Goal: Task Accomplishment & Management: Manage account settings

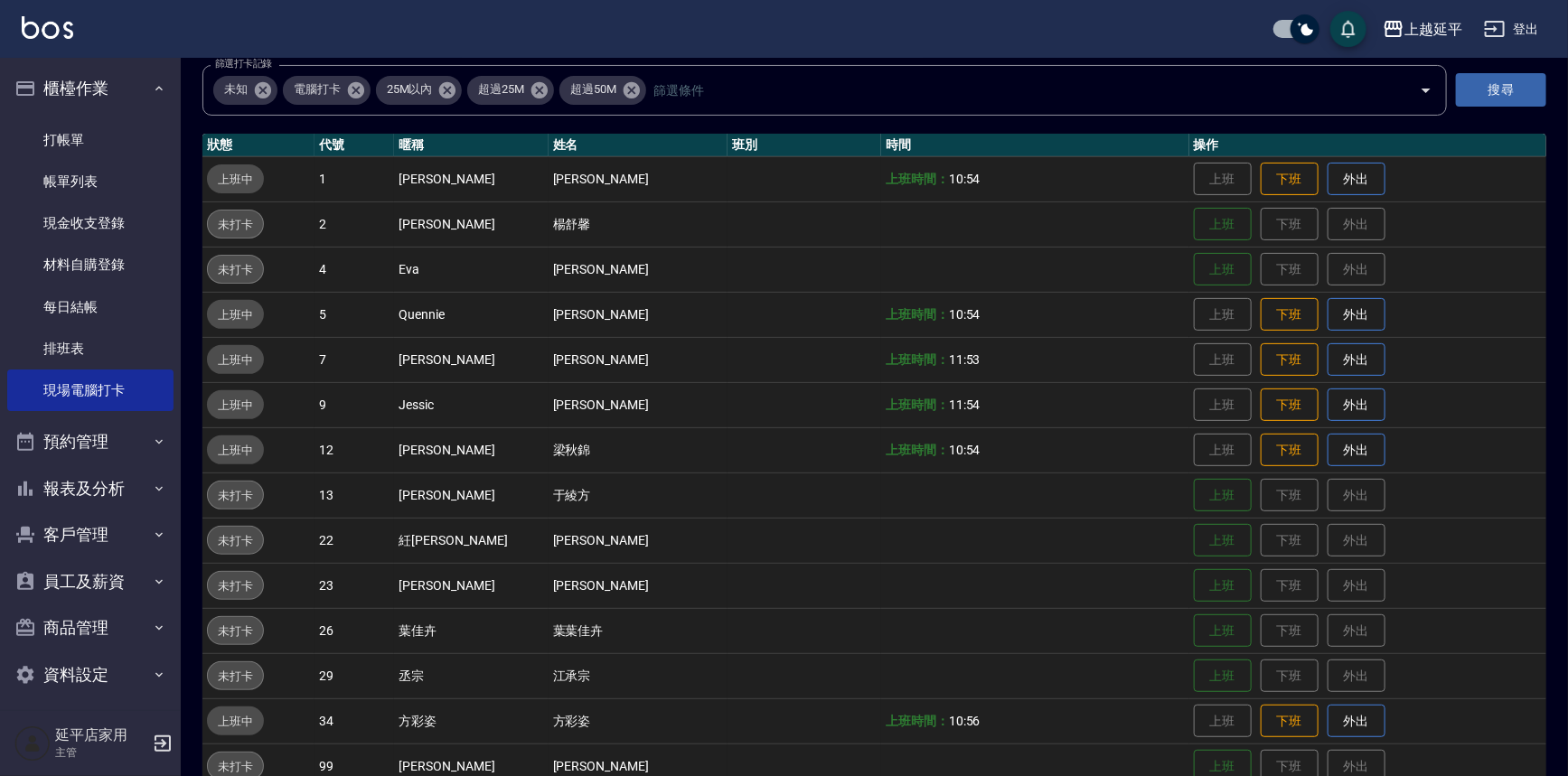
scroll to position [246, 0]
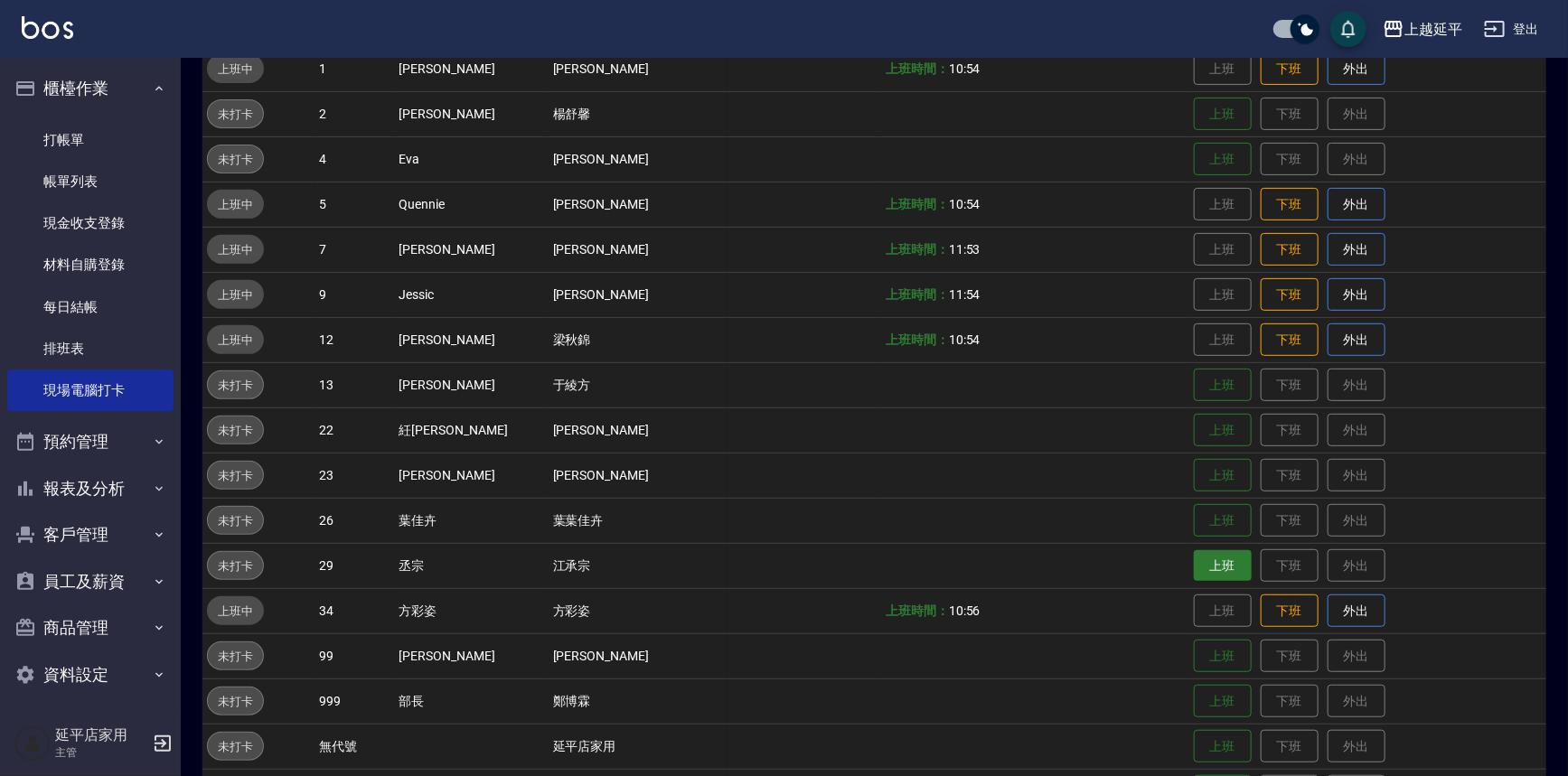
click at [1206, 561] on button "上班" at bounding box center [1223, 566] width 58 height 32
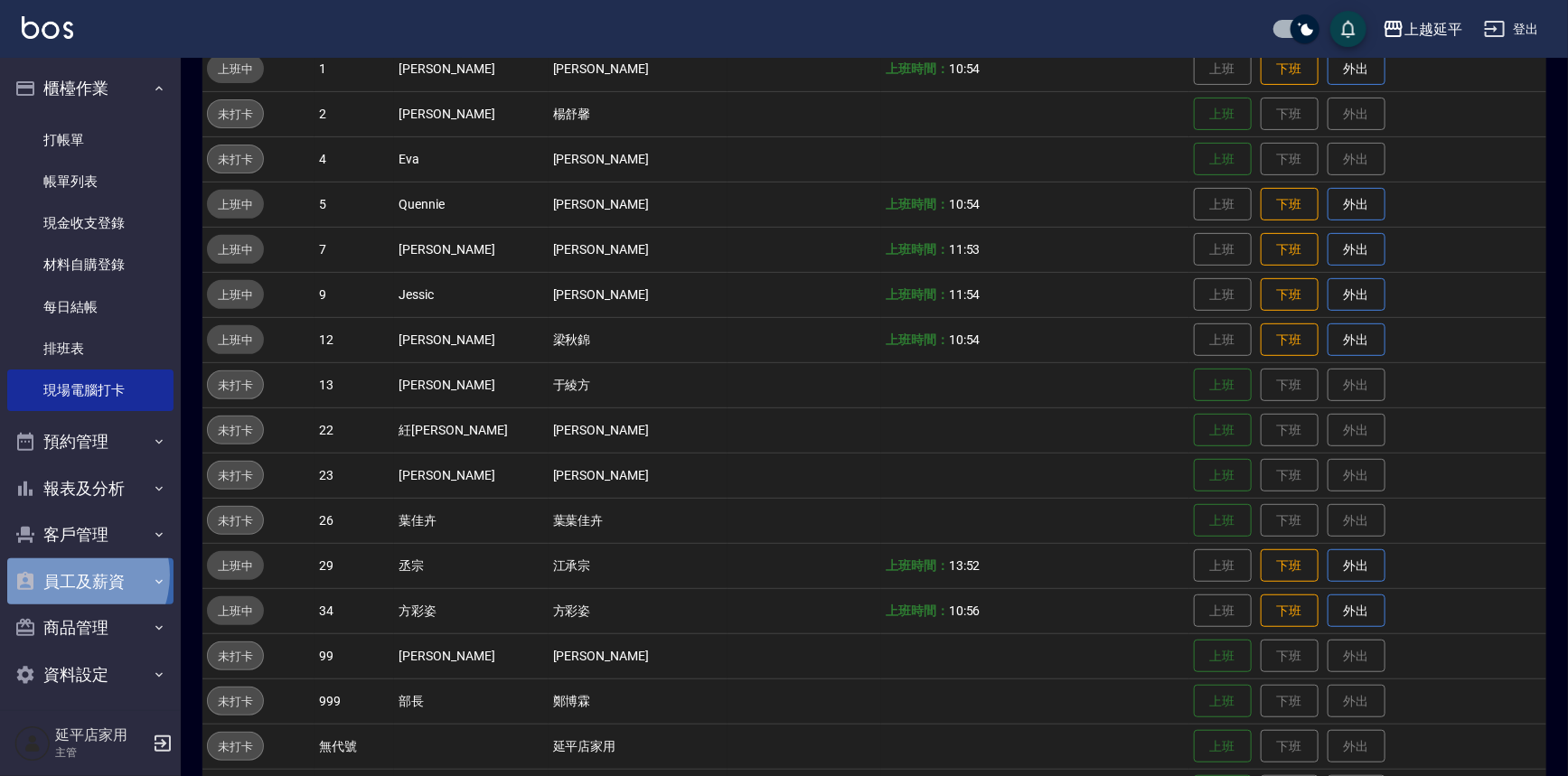
click at [72, 575] on button "員工及薪資" at bounding box center [90, 581] width 166 height 47
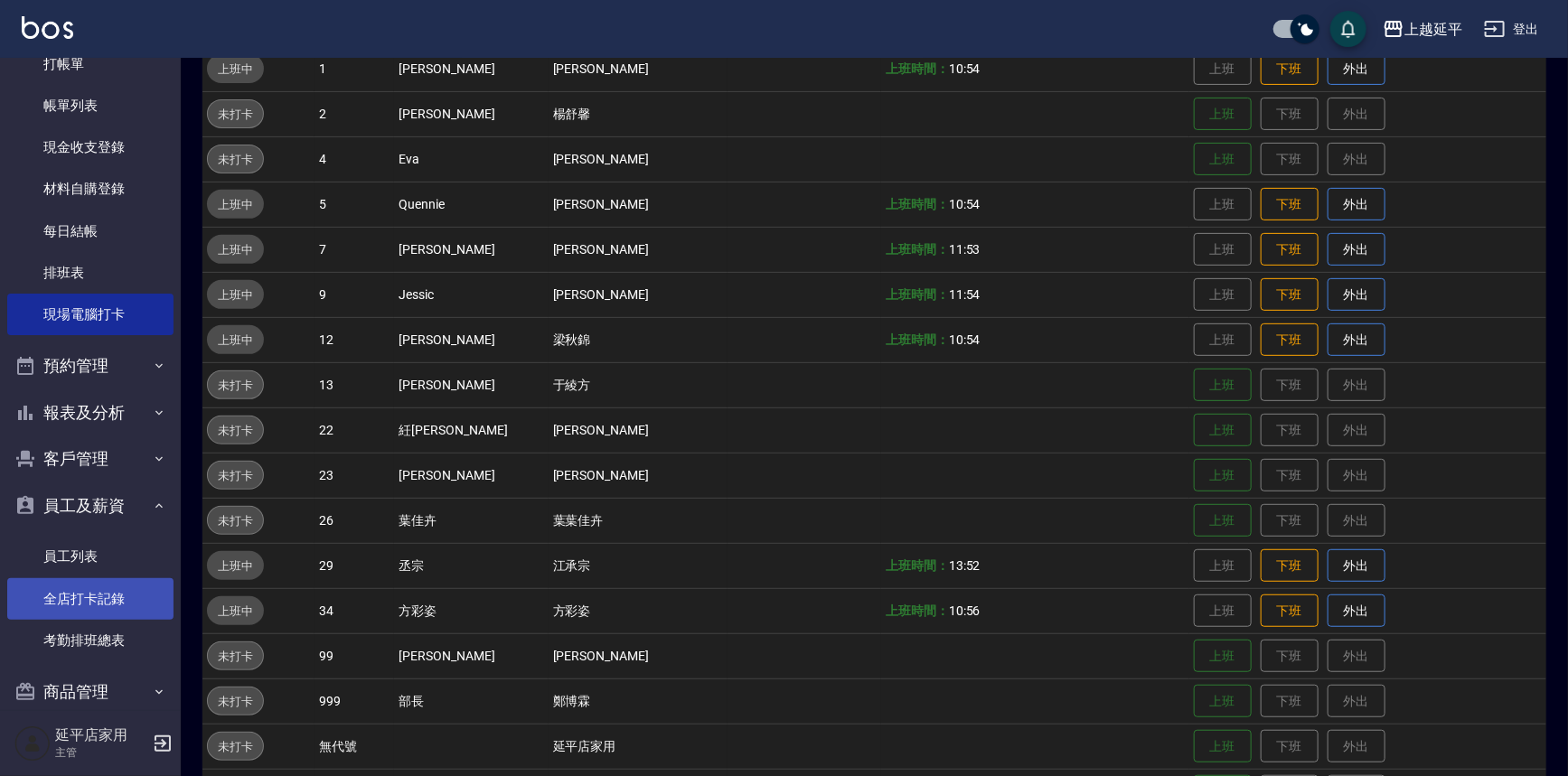
scroll to position [148, 0]
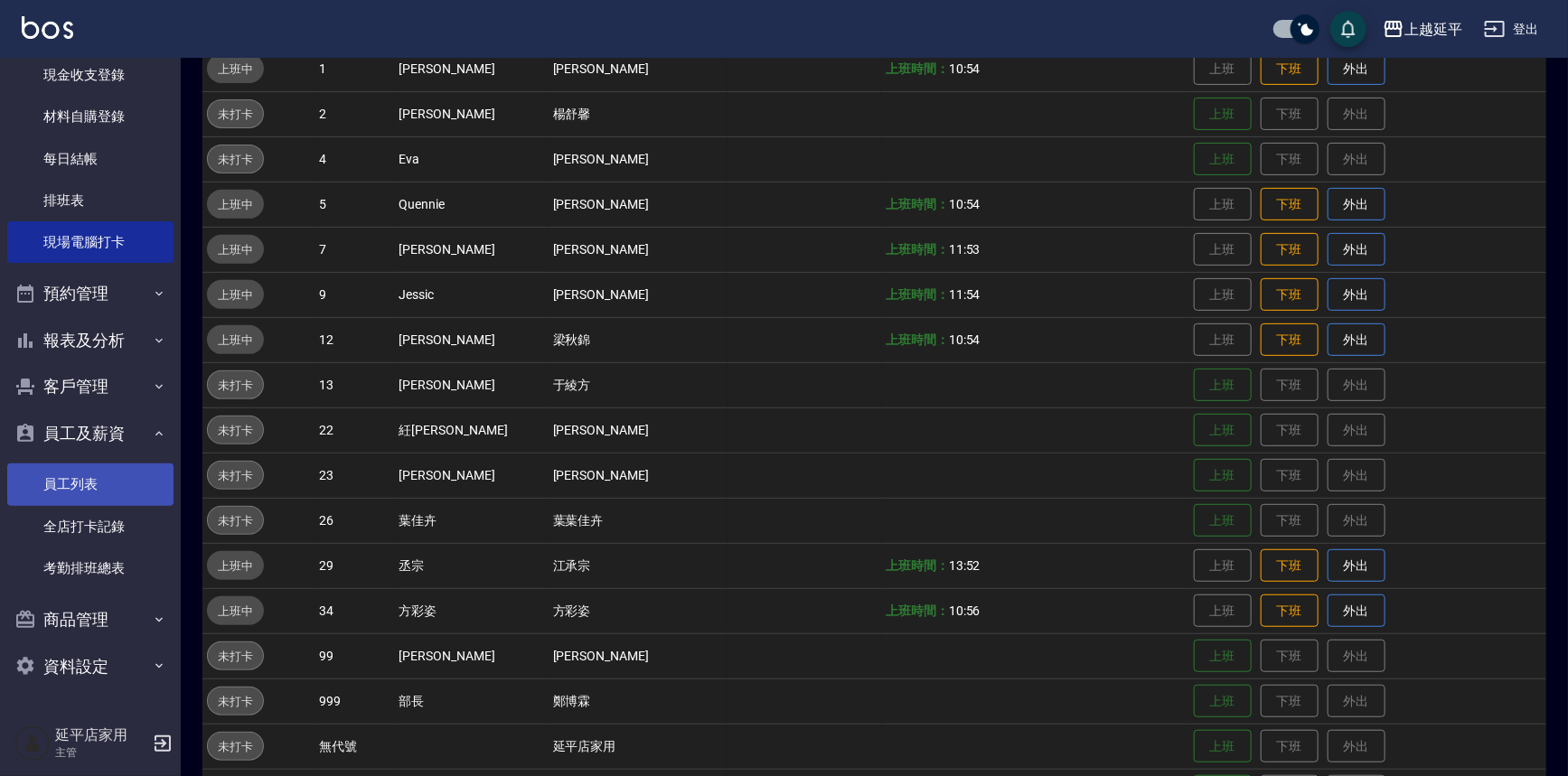
click at [81, 486] on link "員工列表" at bounding box center [90, 484] width 166 height 41
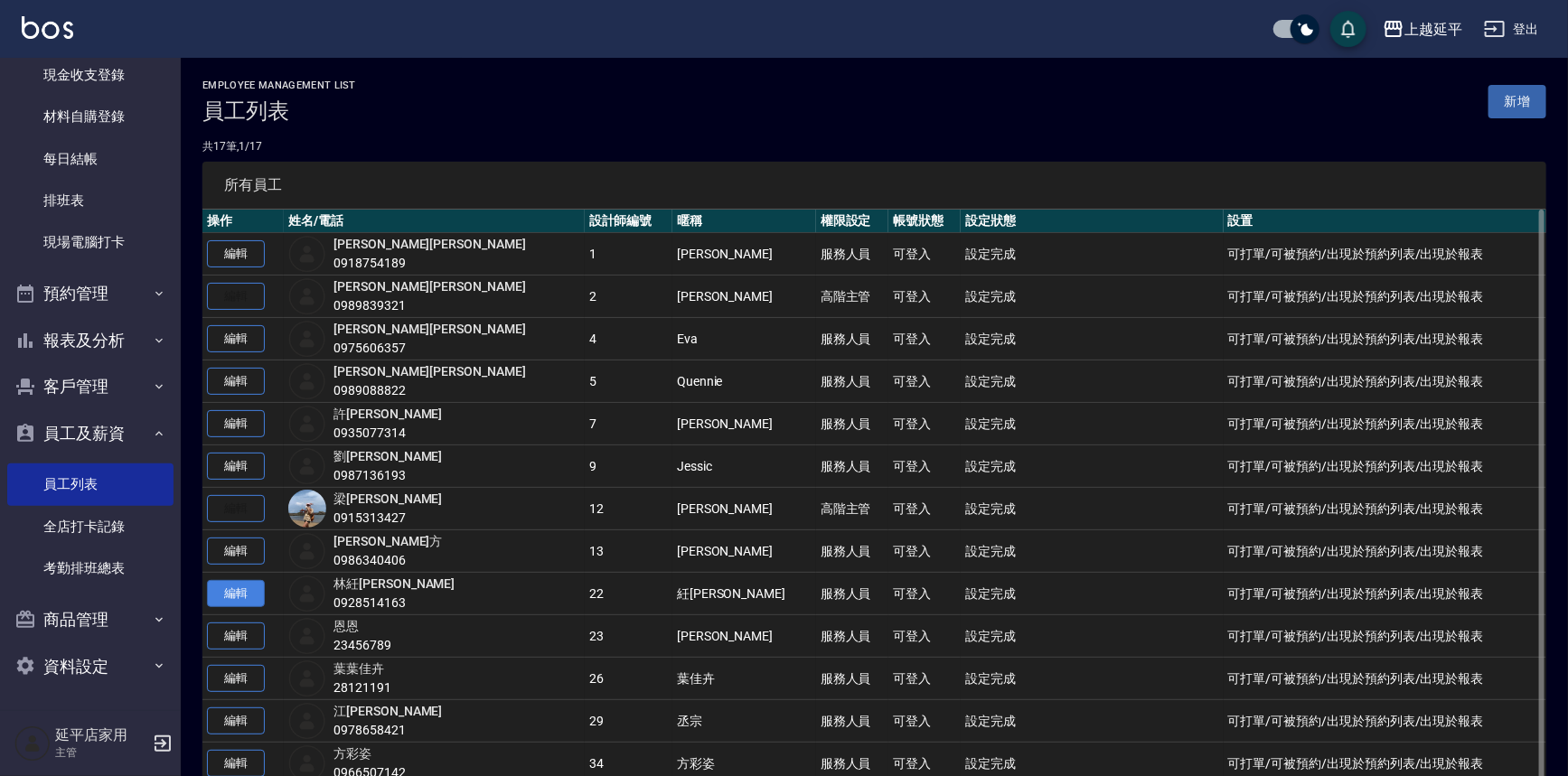
click at [225, 592] on link "編輯" at bounding box center [236, 594] width 58 height 28
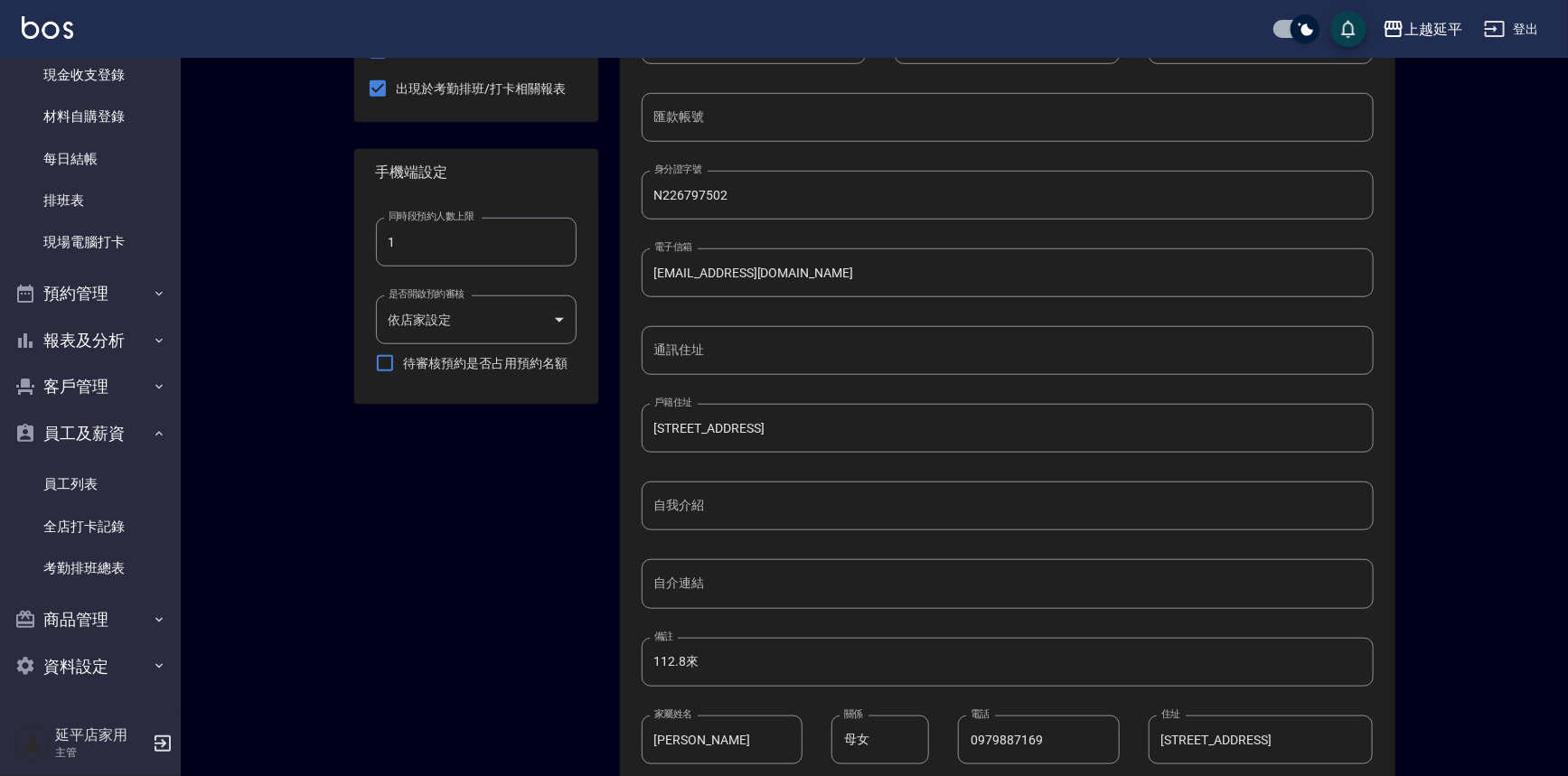
scroll to position [664, 0]
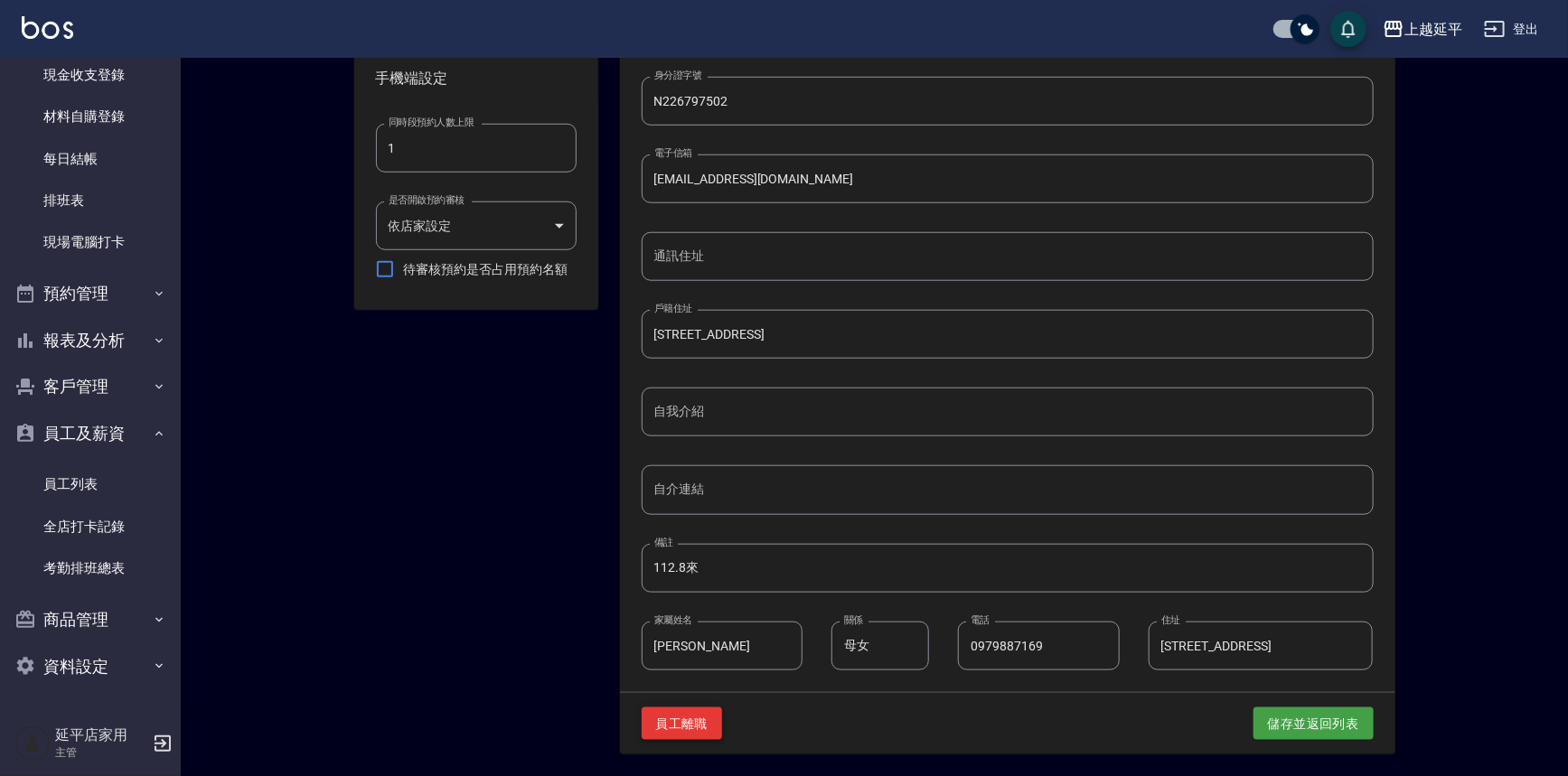
click at [686, 724] on button "員工離職" at bounding box center [682, 724] width 82 height 33
click at [733, 74] on button "確定" at bounding box center [729, 72] width 58 height 28
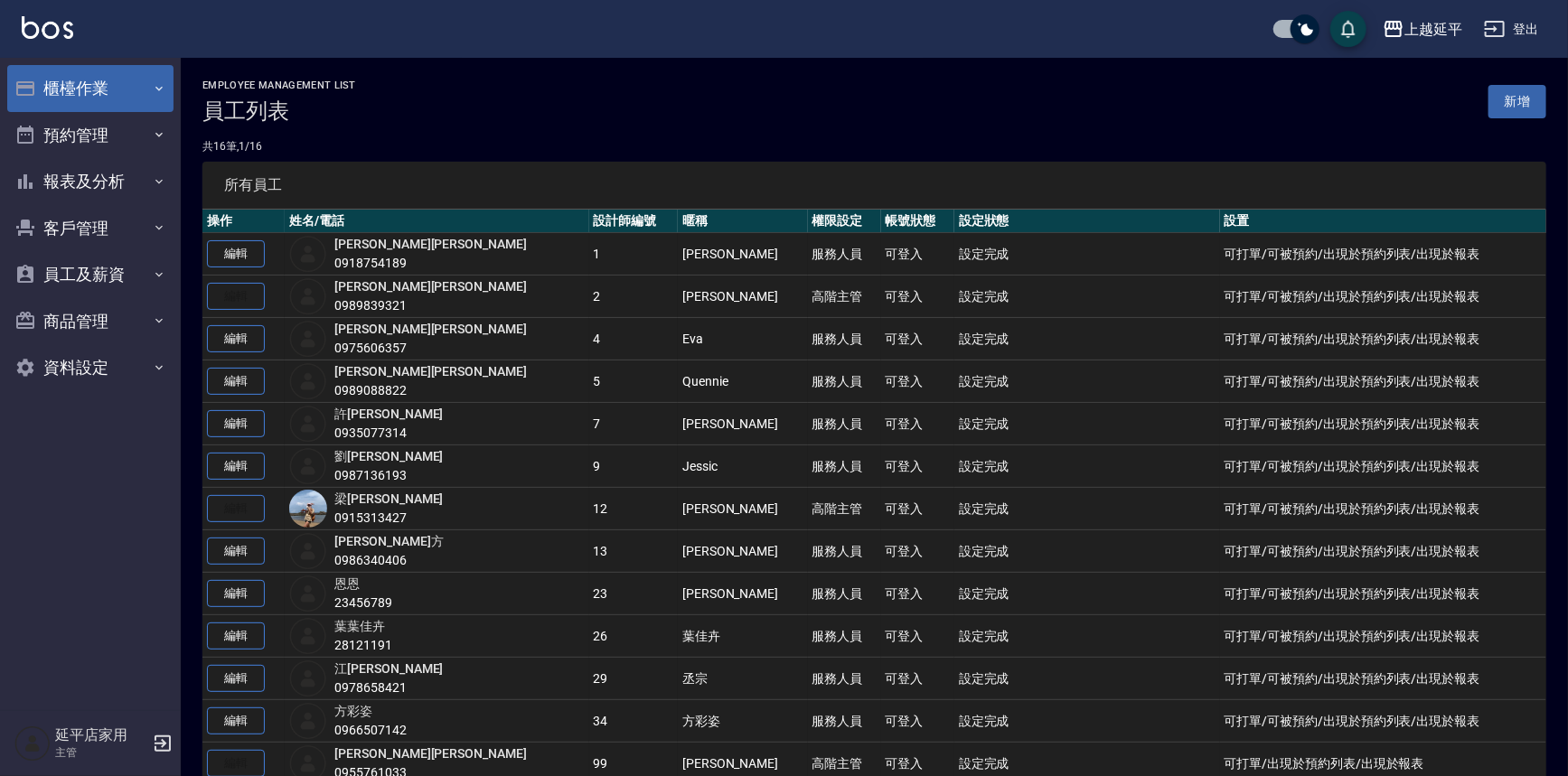
click at [70, 77] on button "櫃檯作業" at bounding box center [90, 88] width 166 height 47
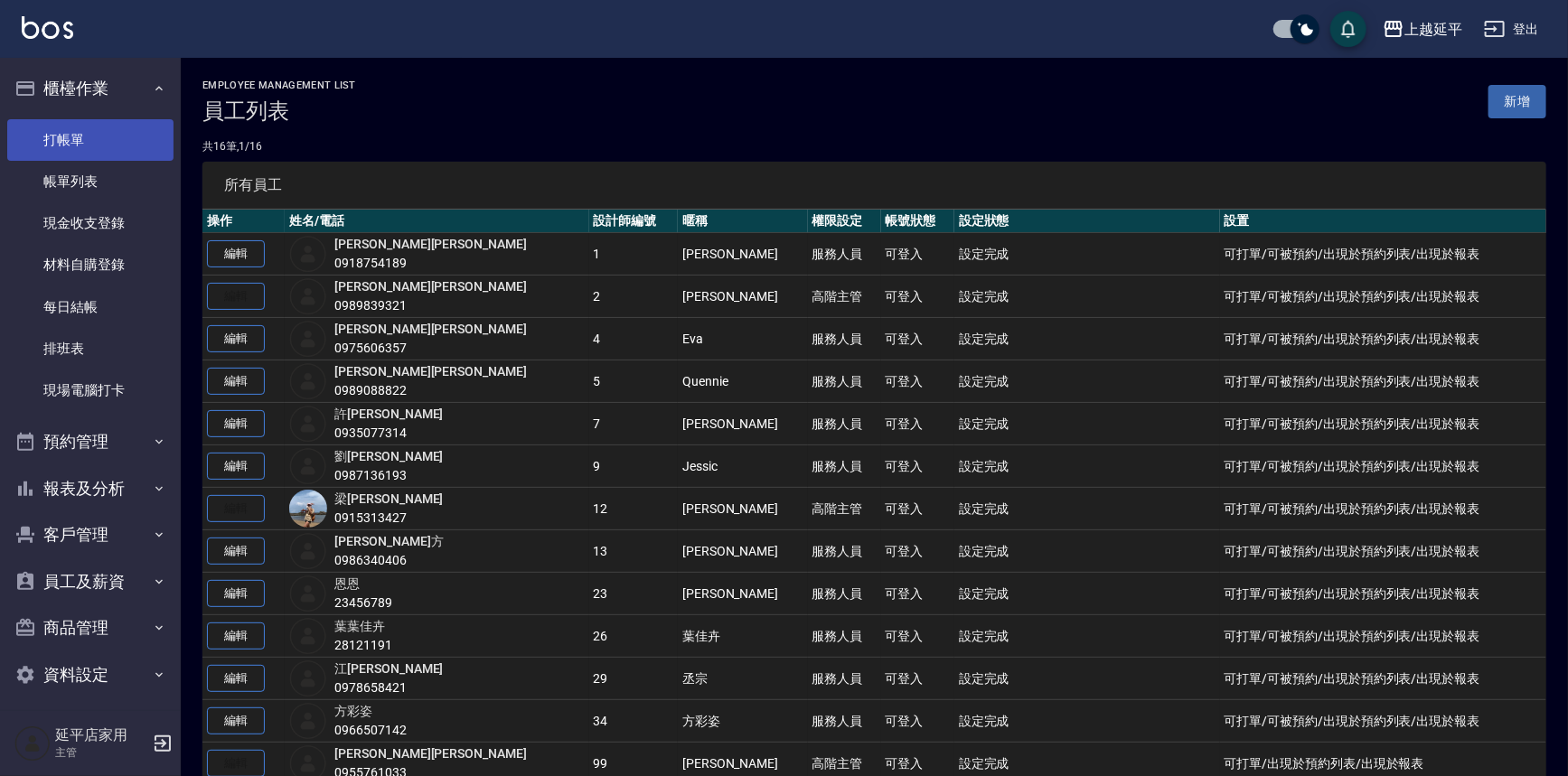
click at [56, 140] on link "打帳單" at bounding box center [90, 139] width 166 height 41
